Goal: Transaction & Acquisition: Book appointment/travel/reservation

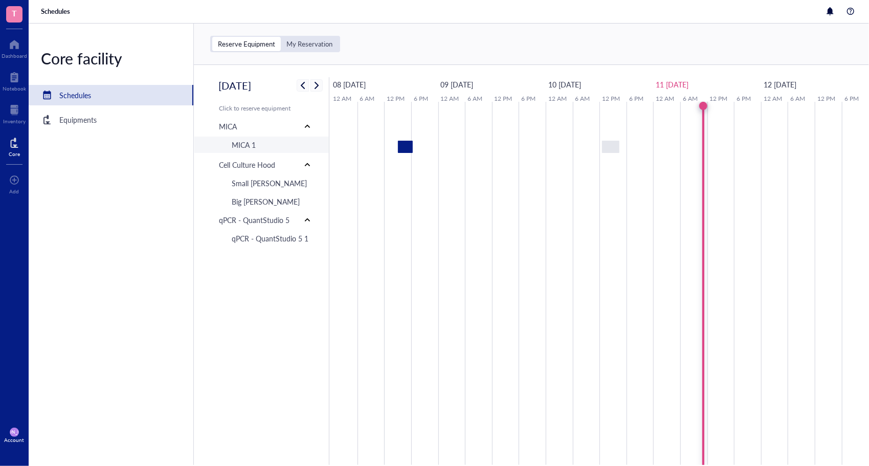
click at [250, 153] on div "MICA 1" at bounding box center [275, 145] width 103 height 16
type input "[DATE]"
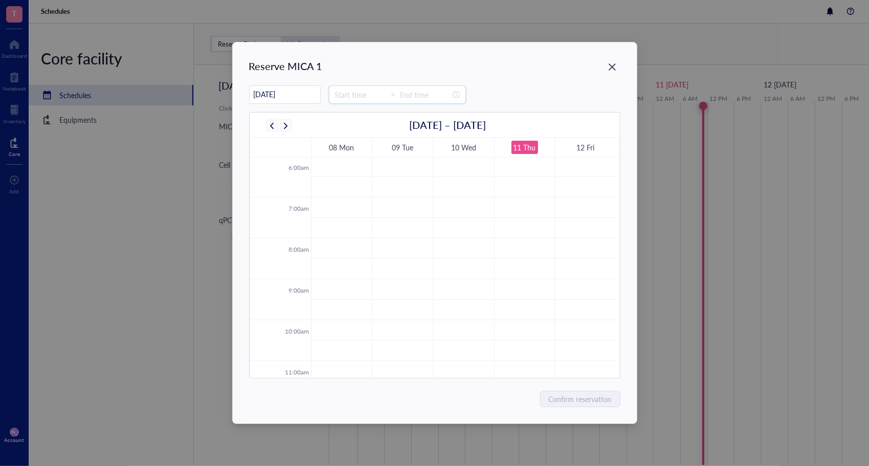
click at [352, 97] on input at bounding box center [360, 94] width 50 height 11
type input "13:00"
click at [613, 63] on icon "Close" at bounding box center [612, 67] width 10 height 10
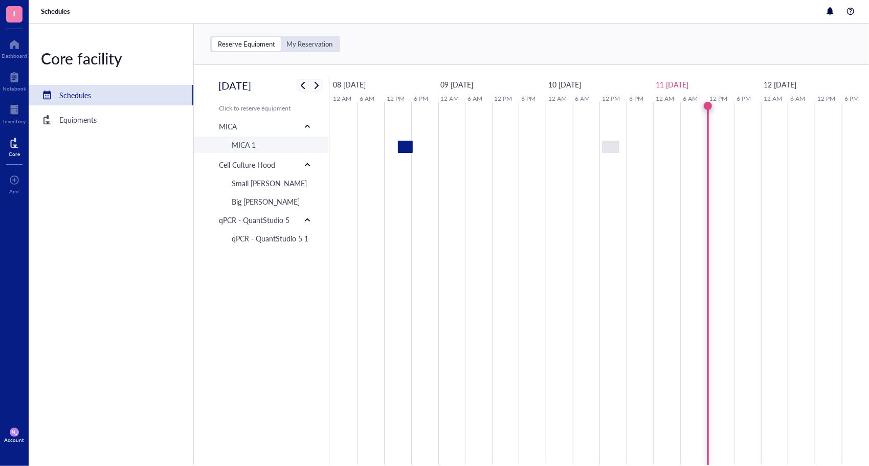
click at [288, 146] on div "MICA 1" at bounding box center [275, 145] width 103 height 16
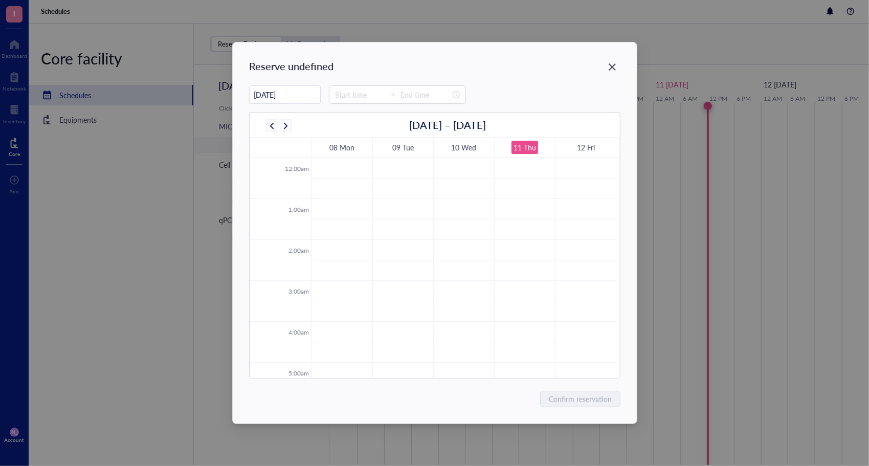
scroll to position [247, 0]
click at [363, 89] on div at bounding box center [397, 94] width 137 height 18
type input "00:30"
click at [342, 160] on div "15" at bounding box center [337, 161] width 25 height 14
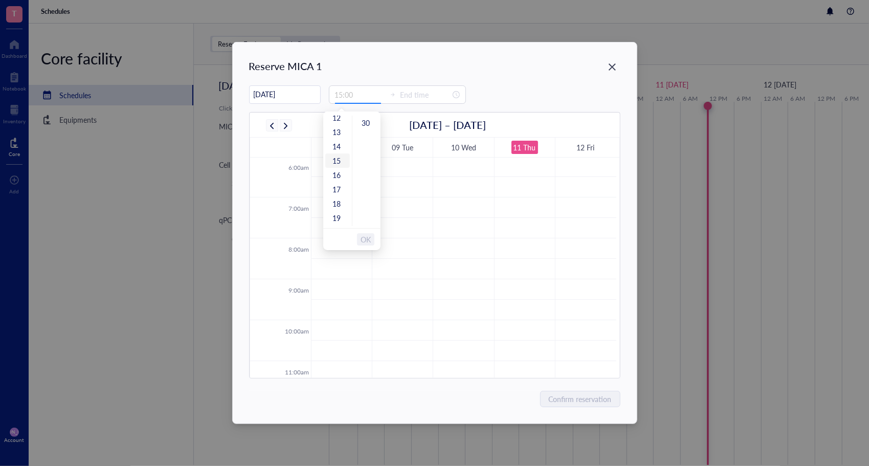
type input "16:00"
type input "00:00"
type input "15:00"
click at [364, 237] on span "OK" at bounding box center [366, 239] width 10 height 19
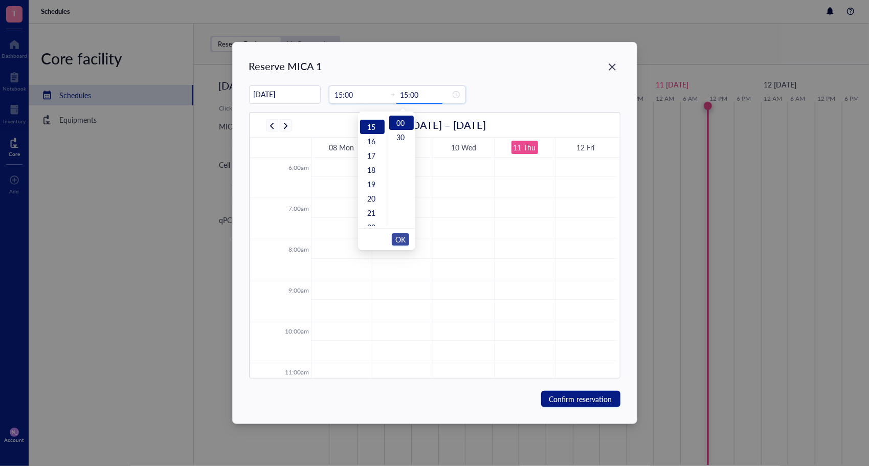
scroll to position [215, 0]
click at [377, 162] on div "18" at bounding box center [372, 166] width 25 height 14
type input "18:00"
click at [399, 241] on span "OK" at bounding box center [401, 239] width 10 height 19
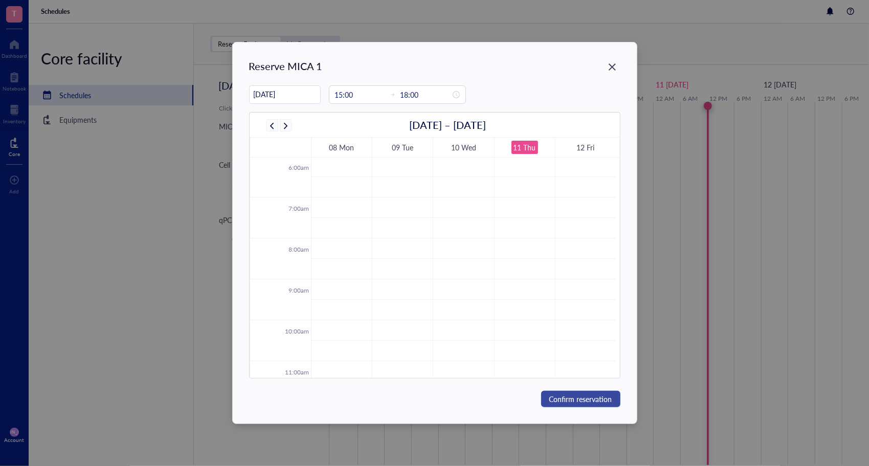
click at [562, 395] on span "Confirm reservation" at bounding box center [581, 399] width 63 height 11
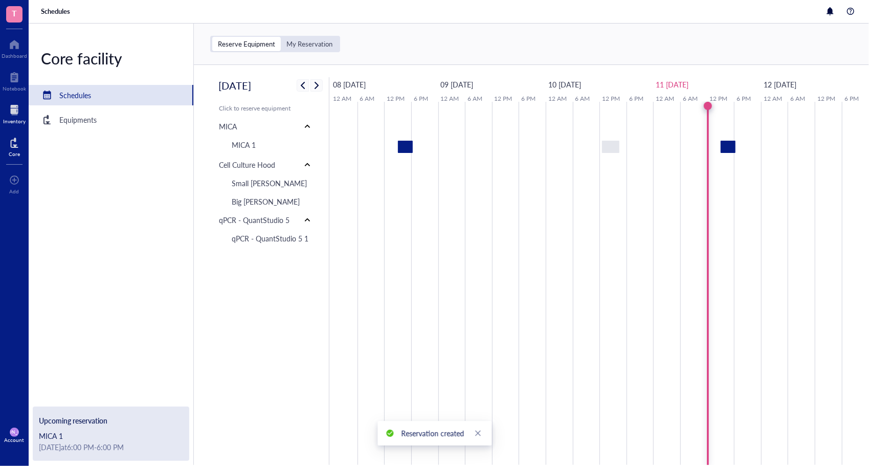
click at [11, 117] on div at bounding box center [14, 110] width 23 height 16
